Goal: Information Seeking & Learning: Learn about a topic

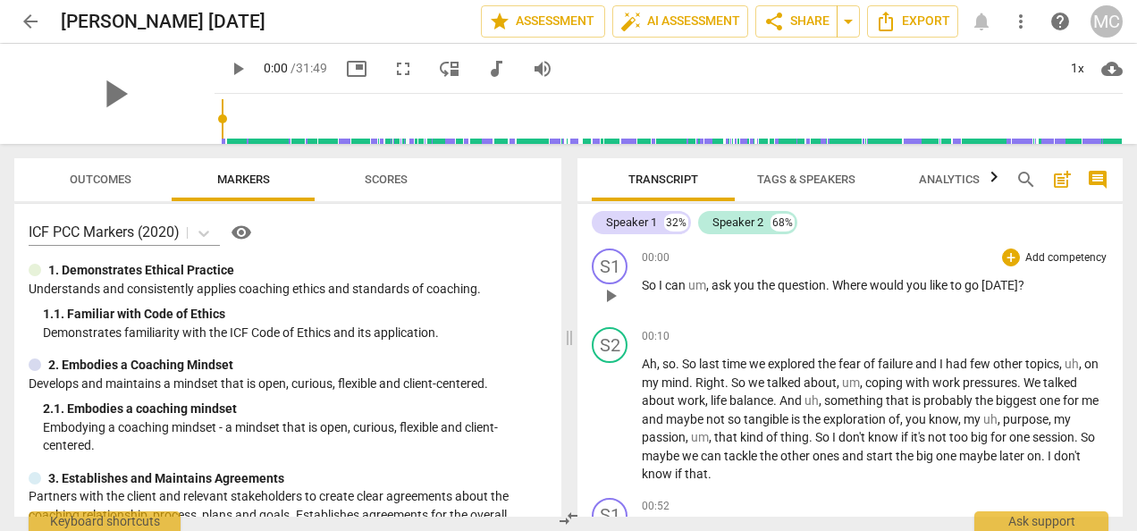
click at [835, 282] on span "Where" at bounding box center [851, 285] width 38 height 14
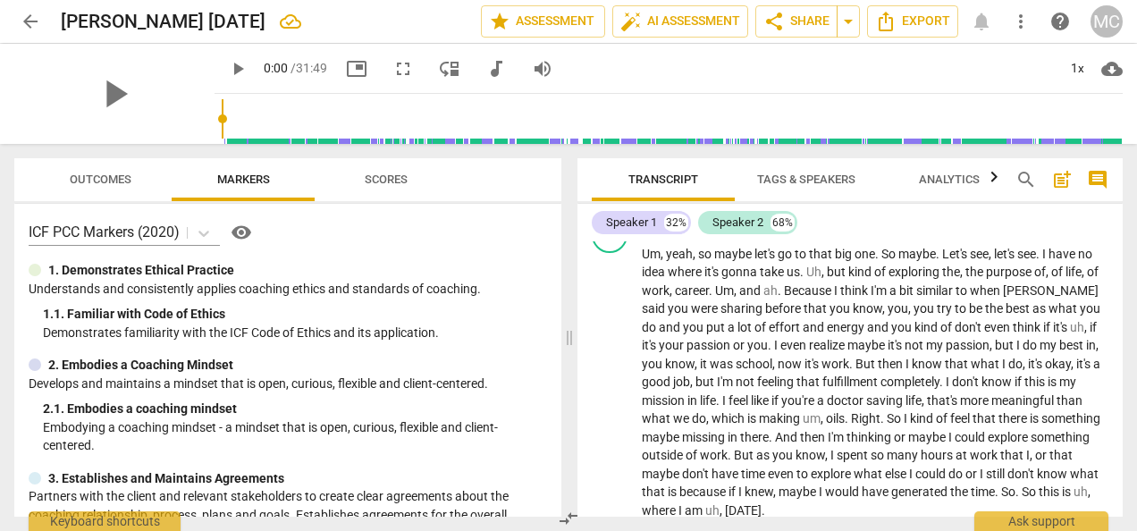
scroll to position [551, 0]
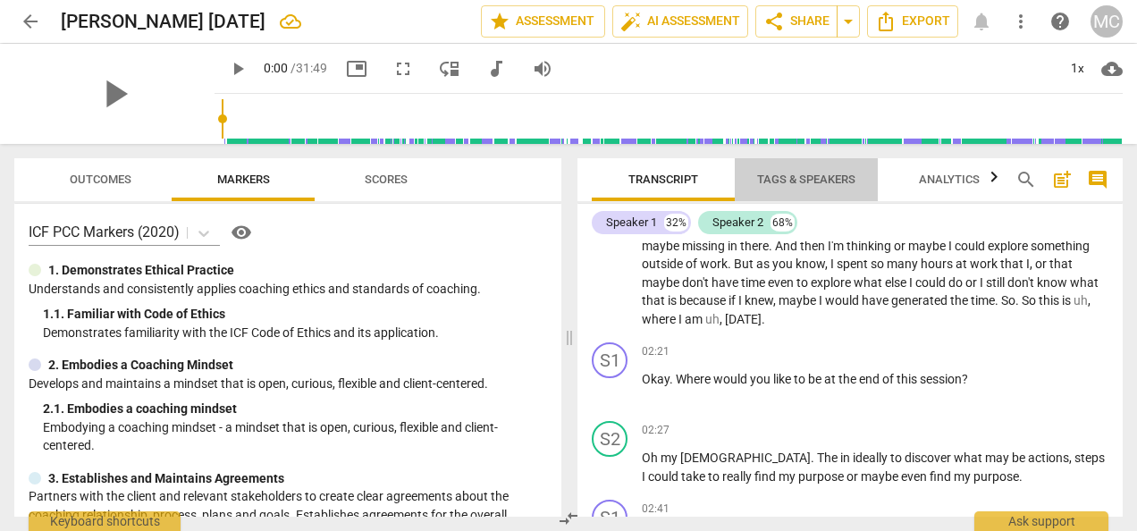
click at [776, 173] on span "Tags & Speakers" at bounding box center [806, 179] width 98 height 13
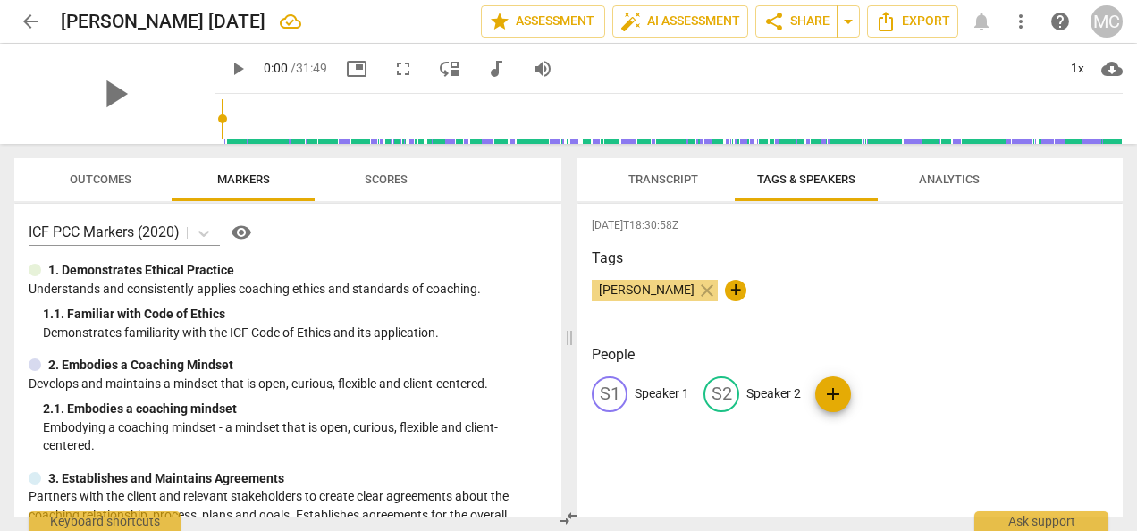
click at [642, 390] on p "Speaker 1" at bounding box center [662, 393] width 55 height 19
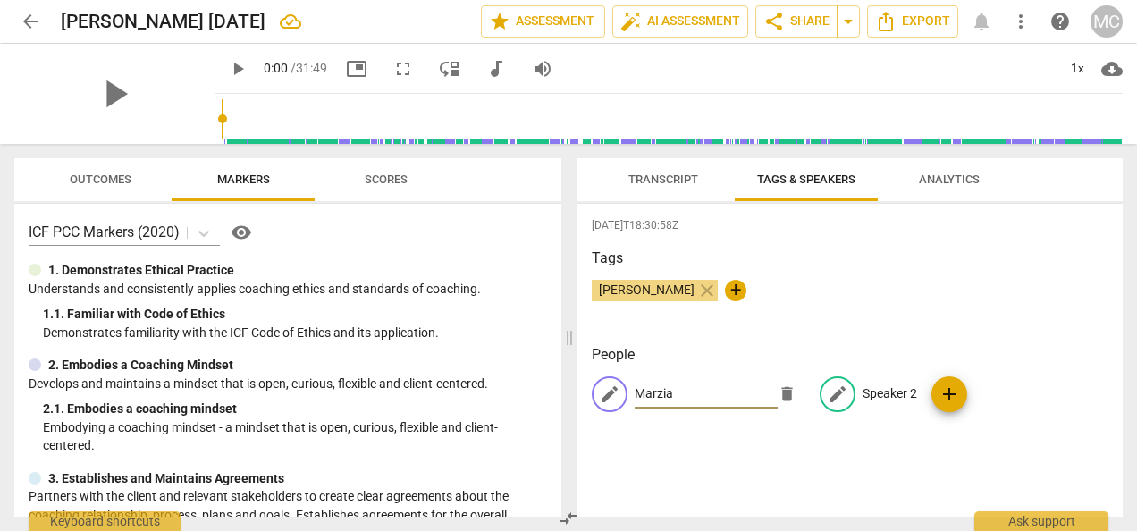
type input "Marzia"
click at [868, 389] on p "Speaker 2" at bounding box center [890, 393] width 55 height 19
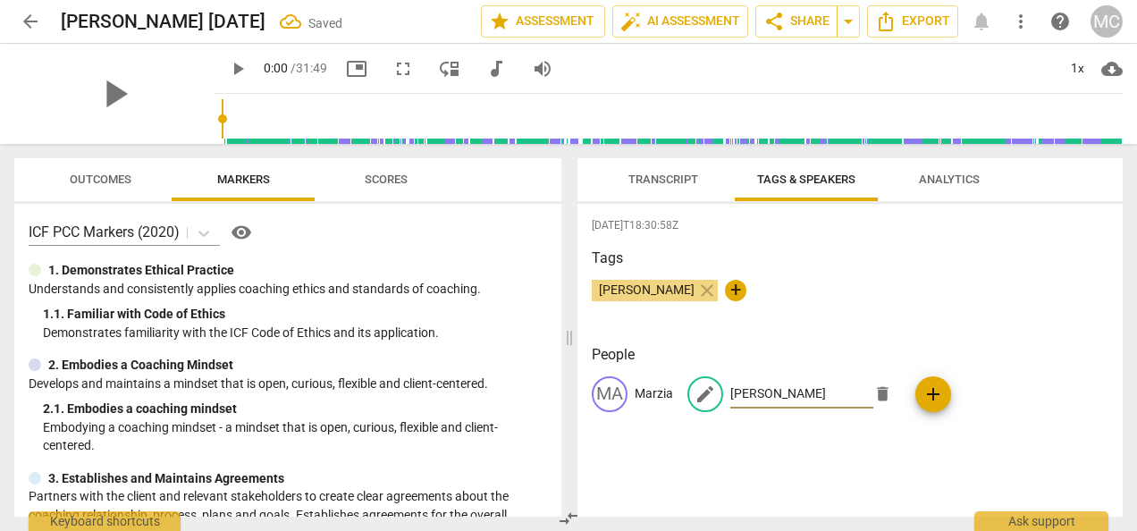
type input "[PERSON_NAME]"
click at [949, 301] on div "[PERSON_NAME] close +" at bounding box center [850, 298] width 517 height 36
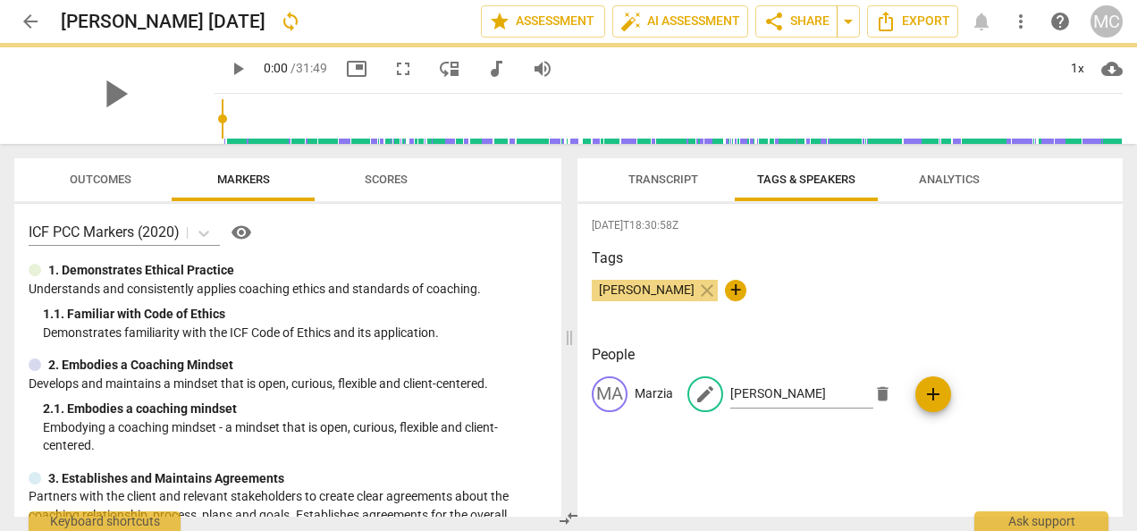
click at [658, 178] on span "Transcript" at bounding box center [663, 179] width 70 height 13
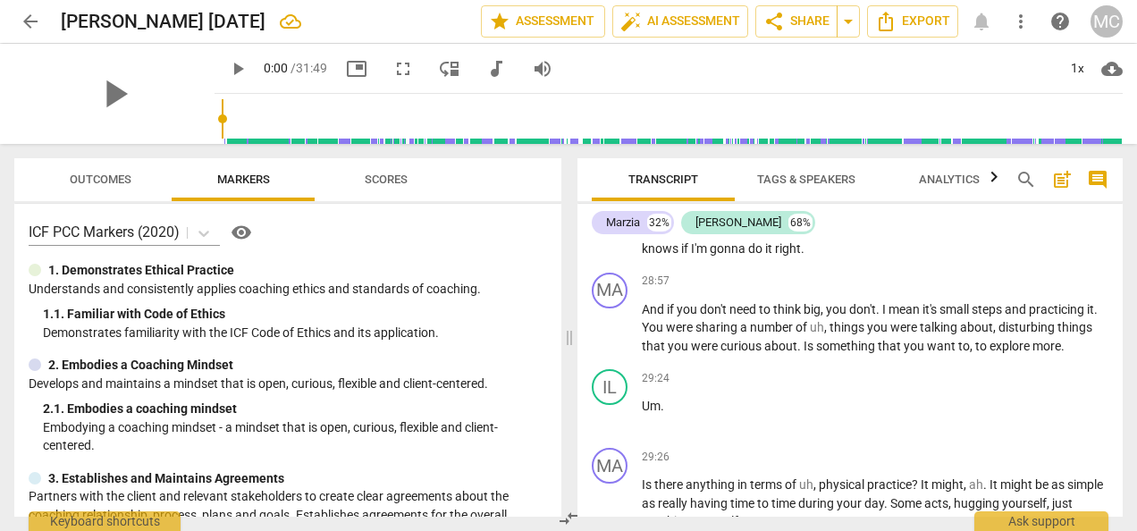
scroll to position [11391, 0]
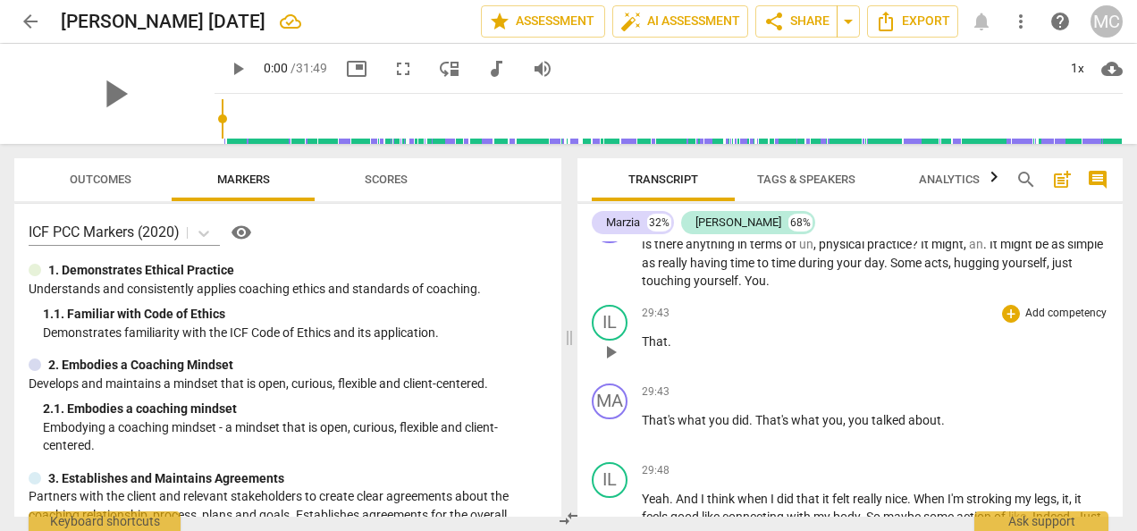
click at [770, 369] on div "29:43 + Add competency keyboard_arrow_right That ." at bounding box center [875, 337] width 467 height 64
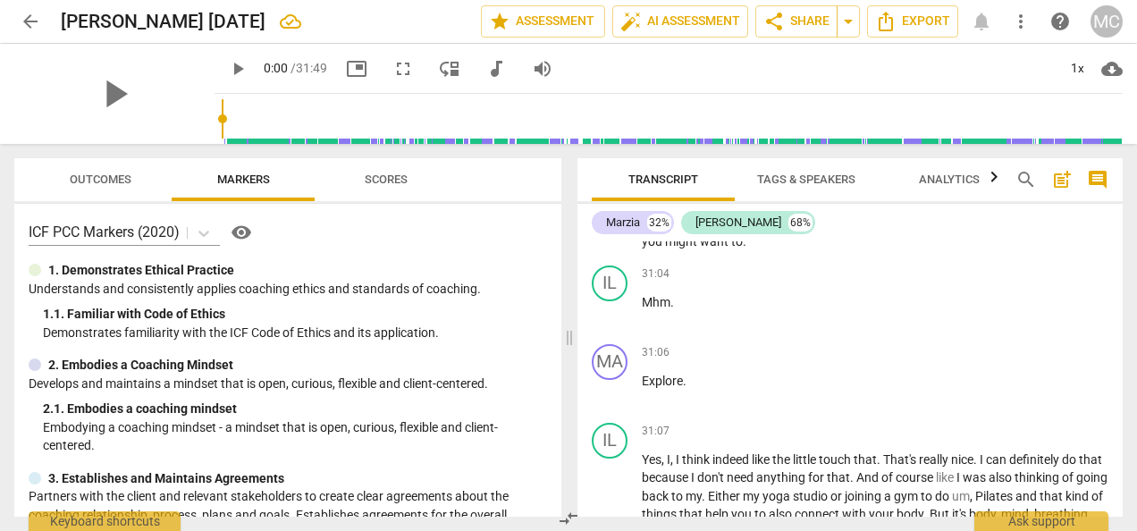
scroll to position [11856, 0]
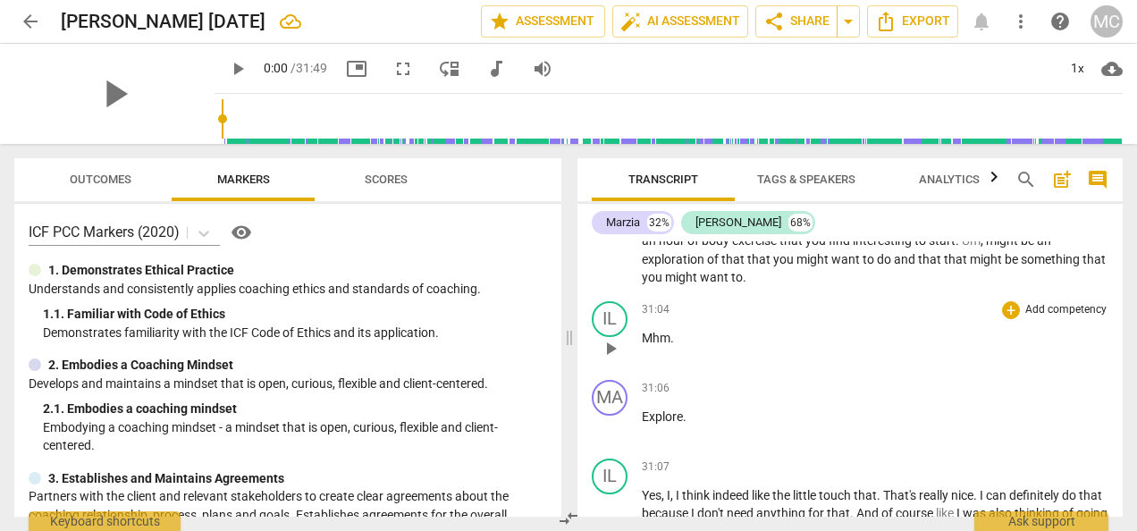
click at [673, 345] on span "." at bounding box center [672, 338] width 4 height 14
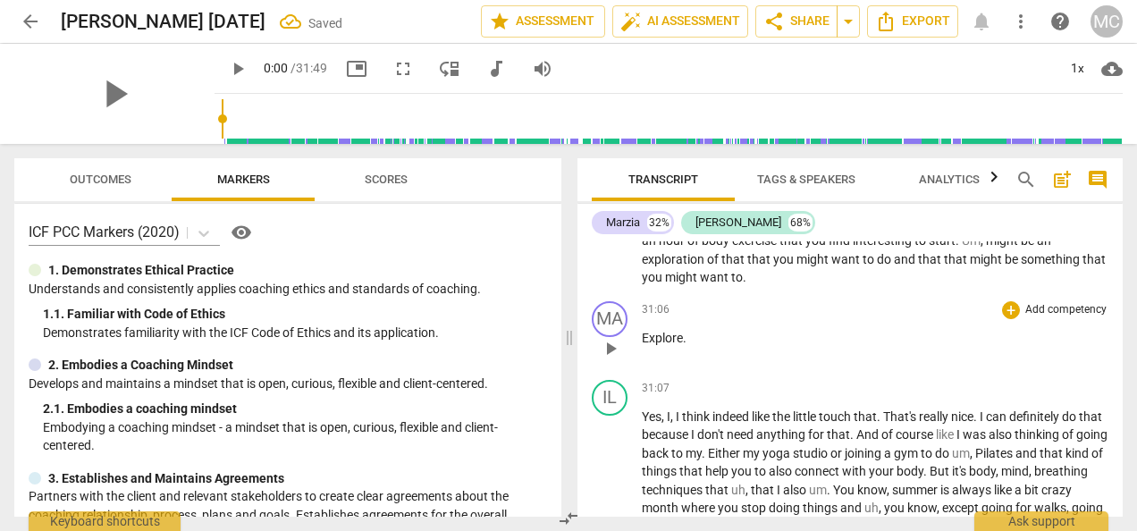
click at [648, 366] on div "31:06 + Add competency keyboard_arrow_right Explore ." at bounding box center [875, 333] width 467 height 64
click at [638, 360] on div "play_arrow pause" at bounding box center [619, 348] width 46 height 23
click at [643, 345] on span "Explore" at bounding box center [662, 338] width 41 height 14
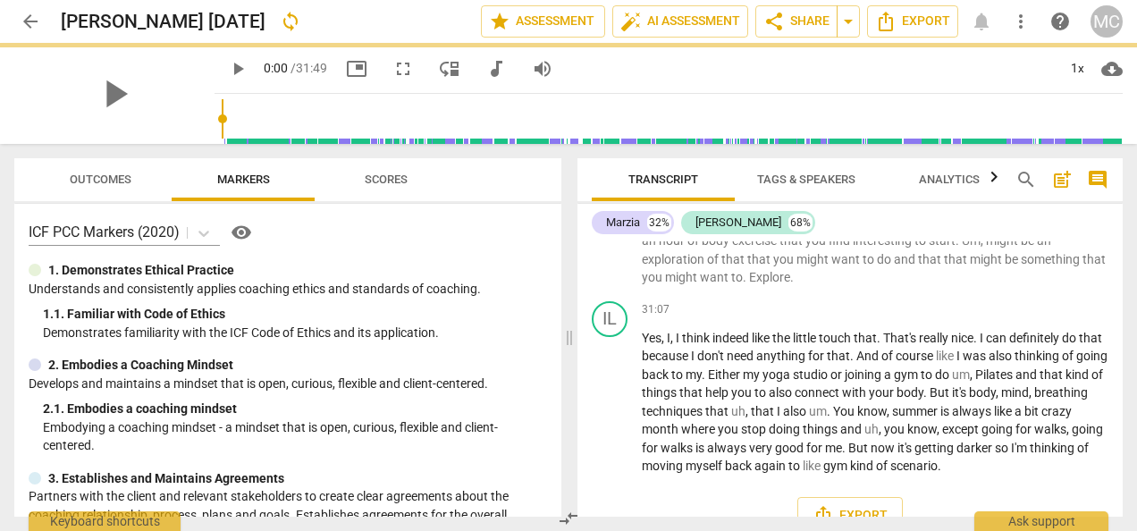
scroll to position [11777, 0]
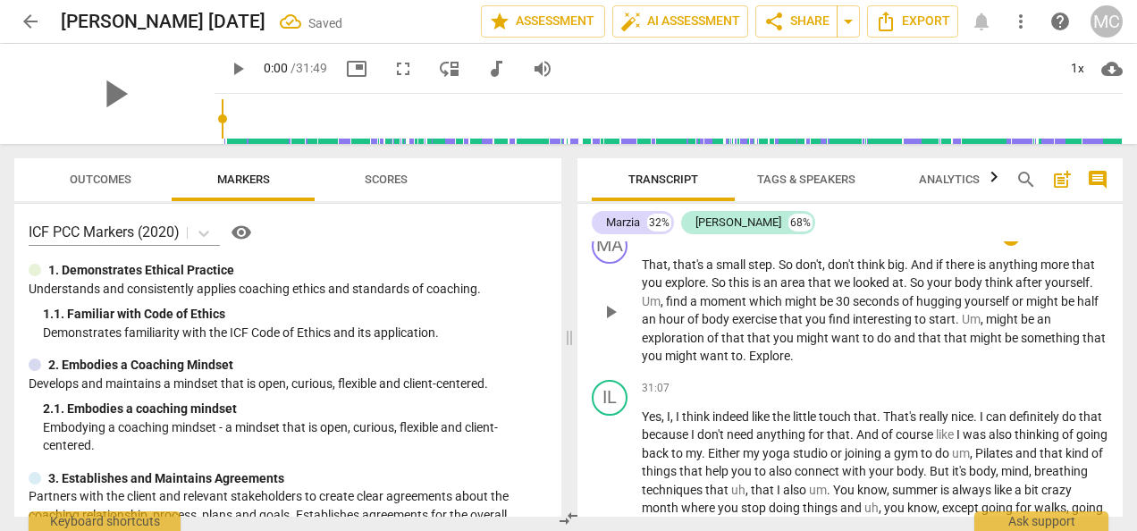
click at [749, 363] on span "Explore" at bounding box center [769, 356] width 41 height 14
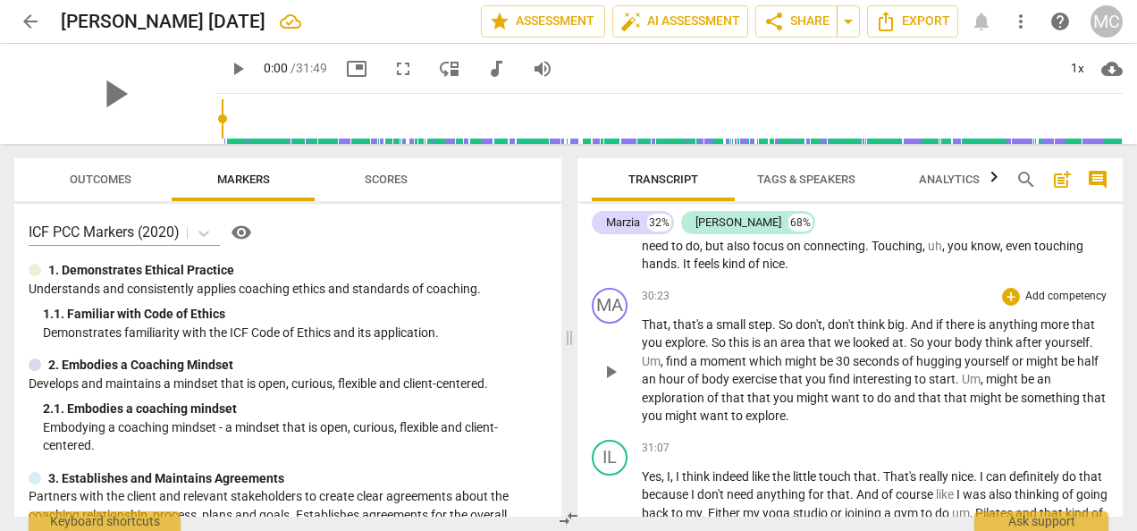
scroll to position [11869, 0]
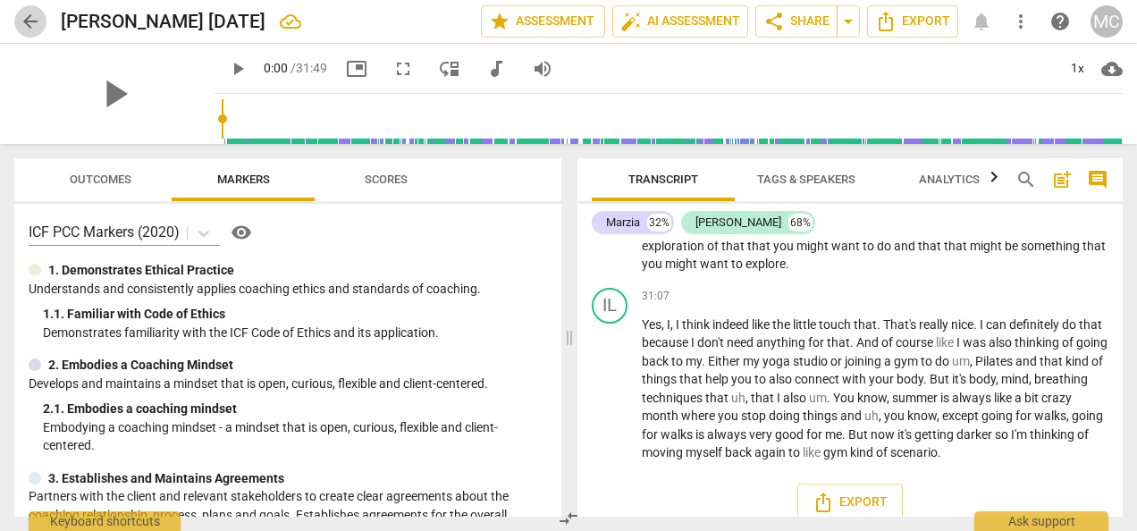
click at [38, 24] on span "arrow_back" at bounding box center [30, 21] width 21 height 21
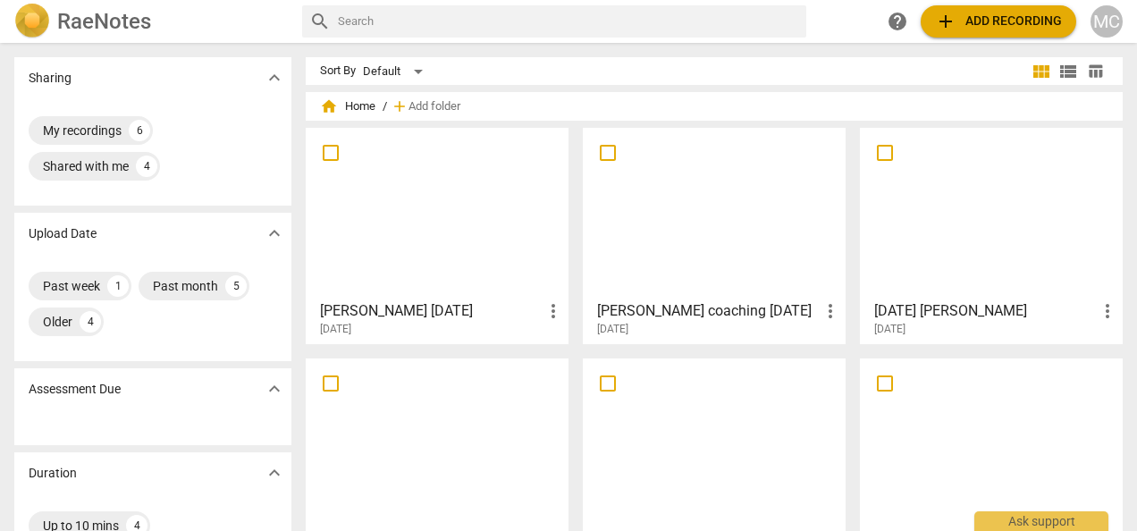
click at [750, 211] on div at bounding box center [714, 213] width 250 height 158
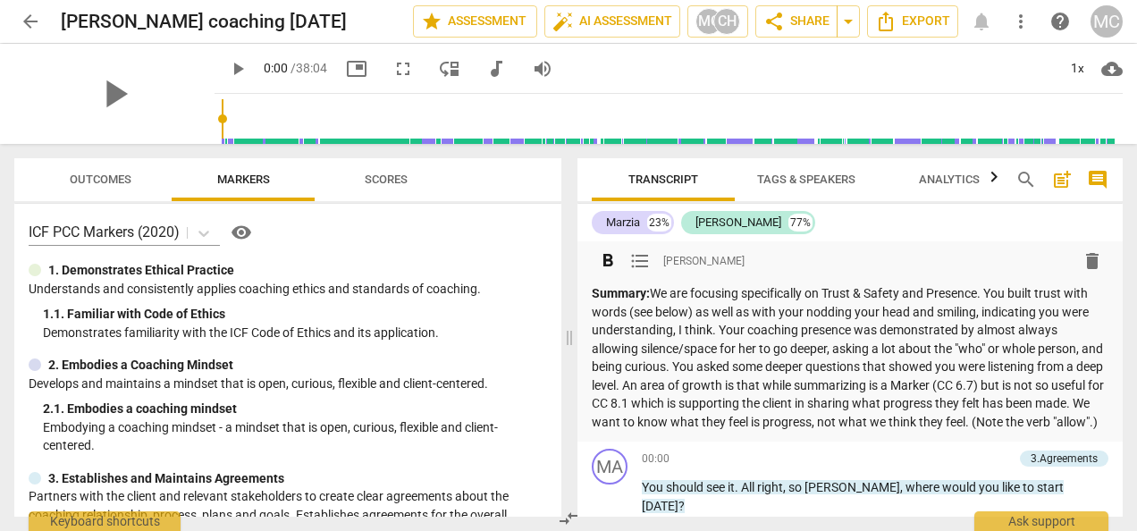
click at [746, 306] on p "Summary: We are focusing specifically on Trust & Safety and Presence. You built…" at bounding box center [850, 357] width 517 height 147
click at [931, 381] on p "Summary: We are focusing specifically on Trust & Safety and Presence. You built…" at bounding box center [850, 357] width 517 height 147
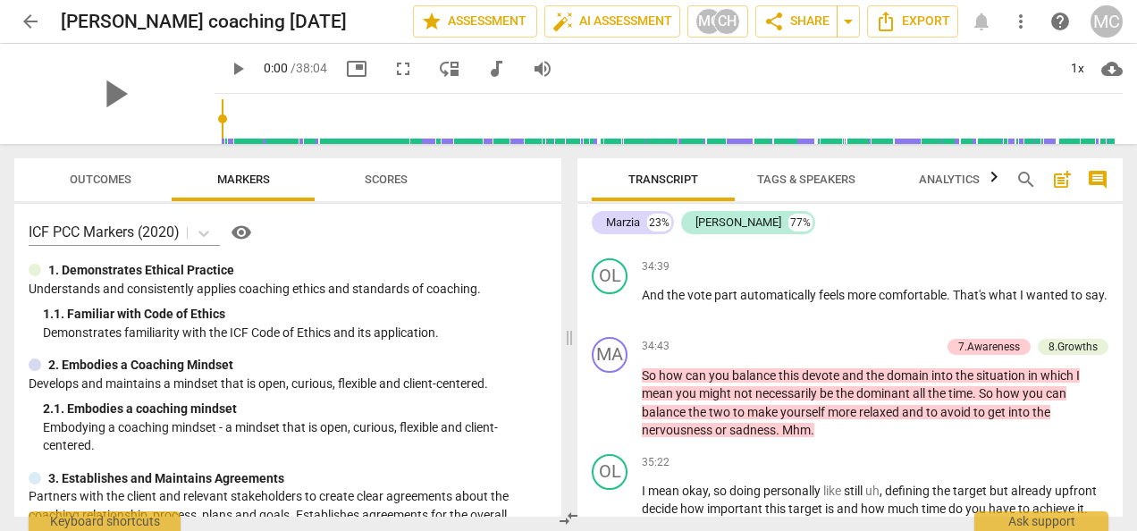
scroll to position [11322, 0]
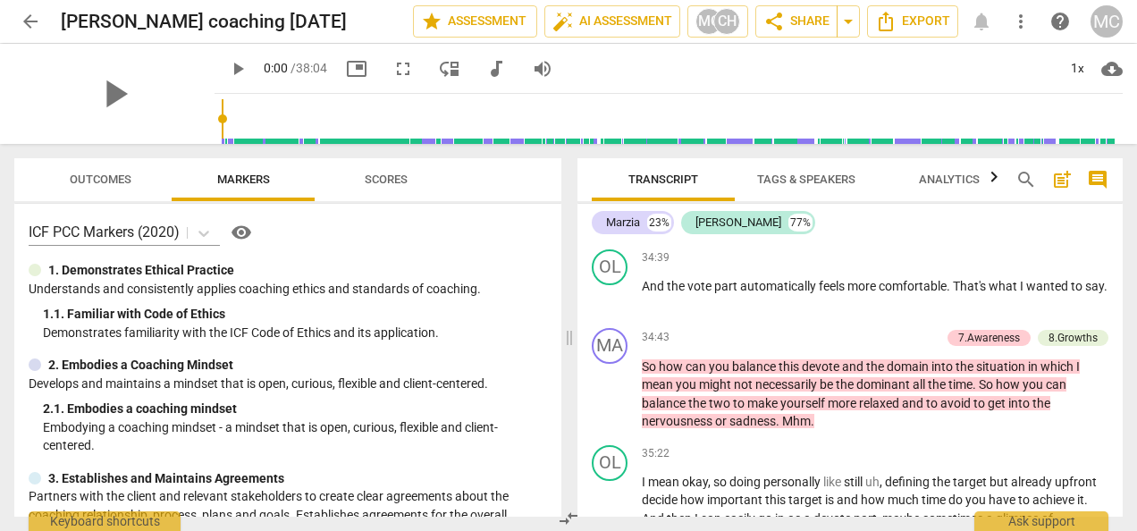
click at [1119, 522] on div "Transcript Tags & Speakers Analytics search post_add comment Marzia 23% [PERSON…" at bounding box center [853, 337] width 567 height 387
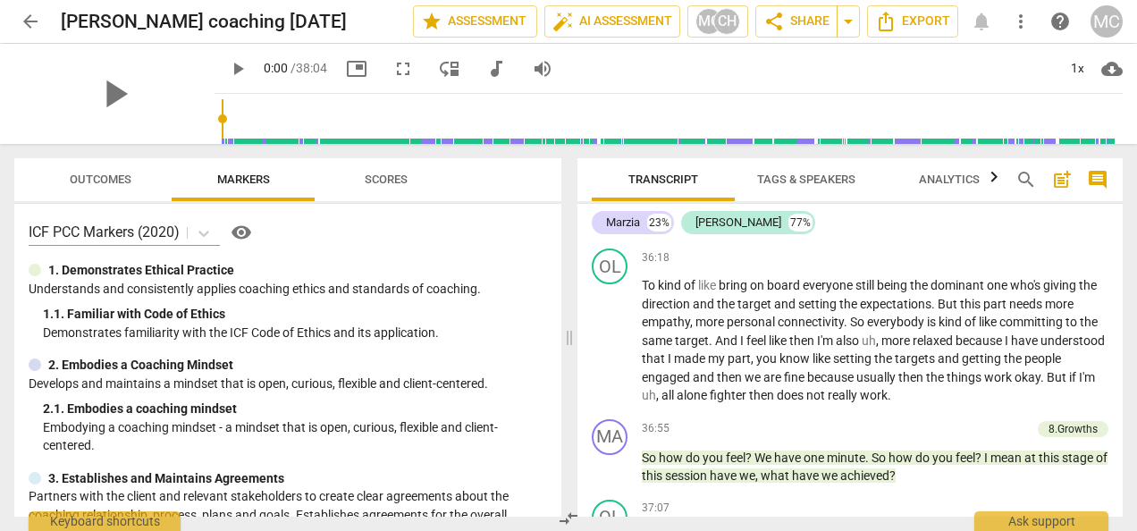
scroll to position [12045, 0]
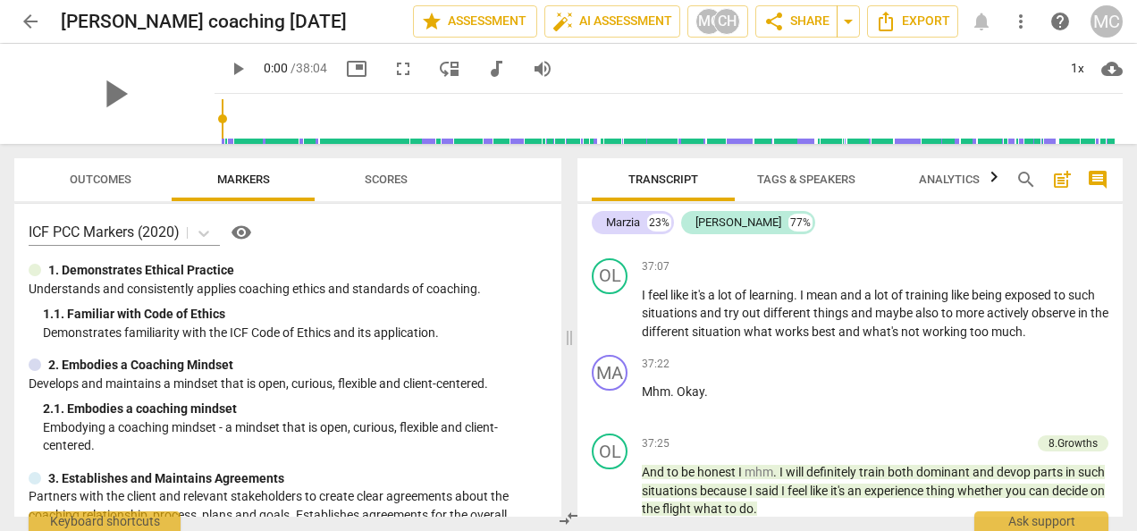
click at [1123, 511] on div "Transcript Tags & Speakers Analytics search post_add comment Marzia 23% [PERSON…" at bounding box center [853, 337] width 567 height 387
